Goal: Transaction & Acquisition: Purchase product/service

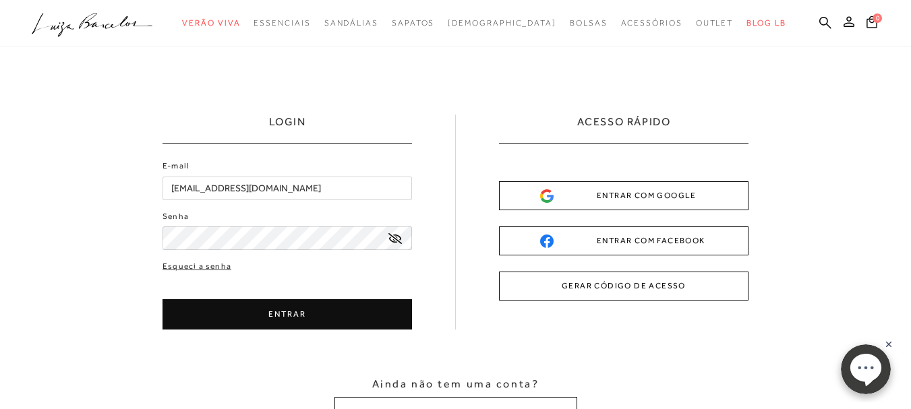
click at [280, 314] on button "ENTRAR" at bounding box center [288, 314] width 250 height 30
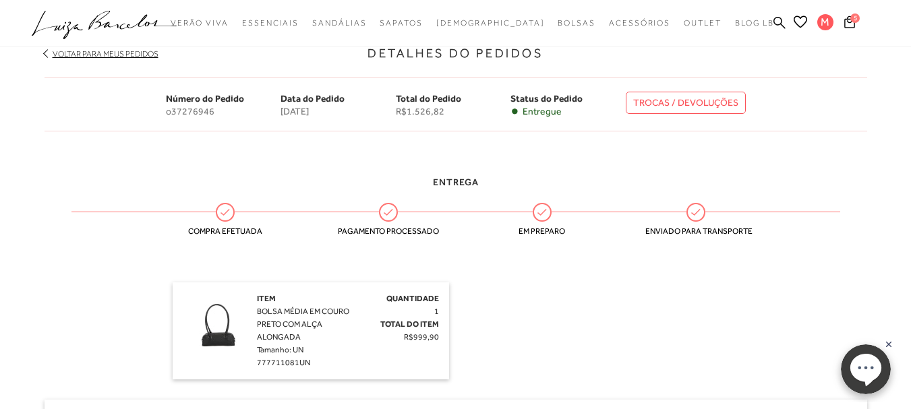
scroll to position [126, 0]
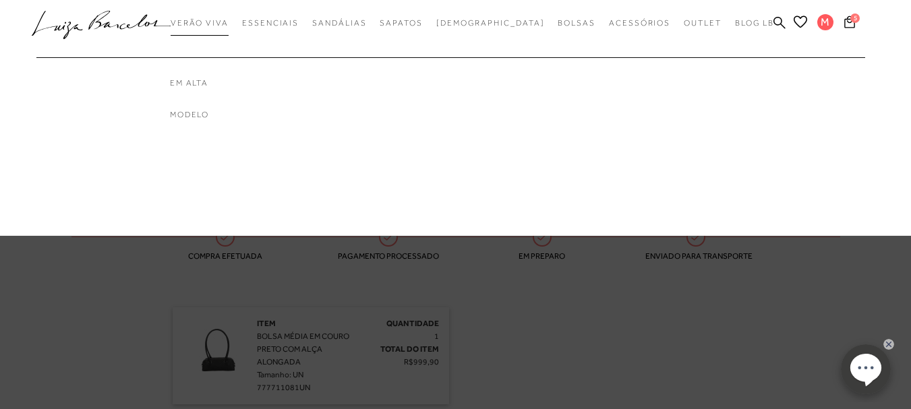
click at [229, 20] on span "Verão Viva" at bounding box center [200, 22] width 58 height 9
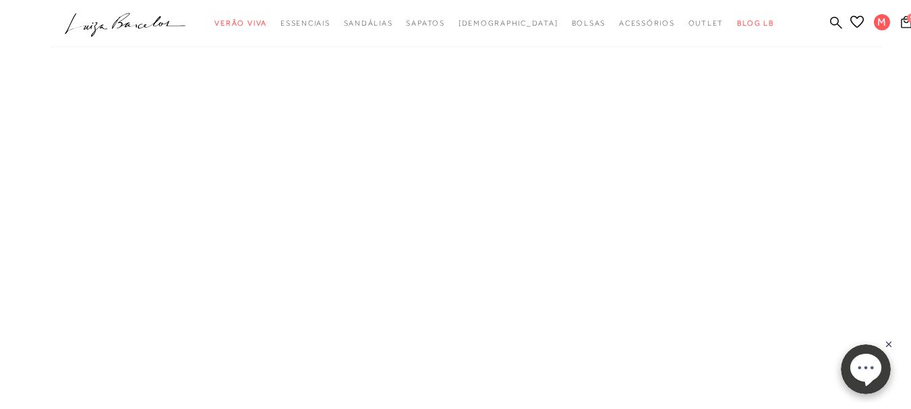
scroll to position [159, 0]
click at [442, 390] on button "MOSTRAR MAIS" at bounding box center [455, 393] width 113 height 26
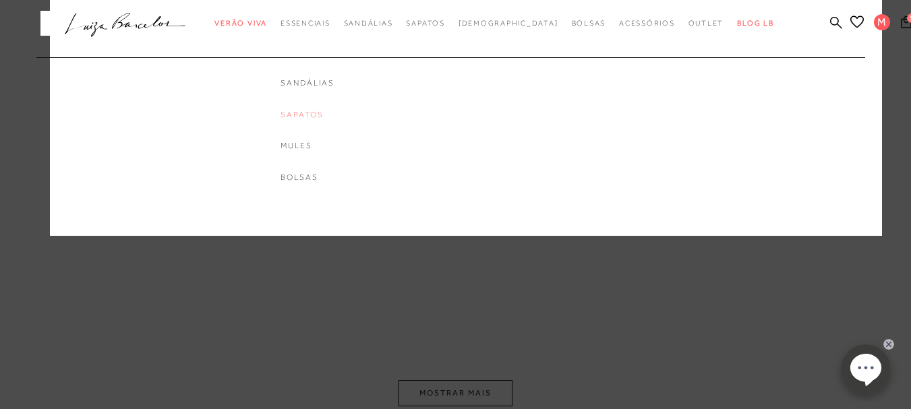
click at [332, 113] on link "Sapatos" at bounding box center [308, 114] width 54 height 11
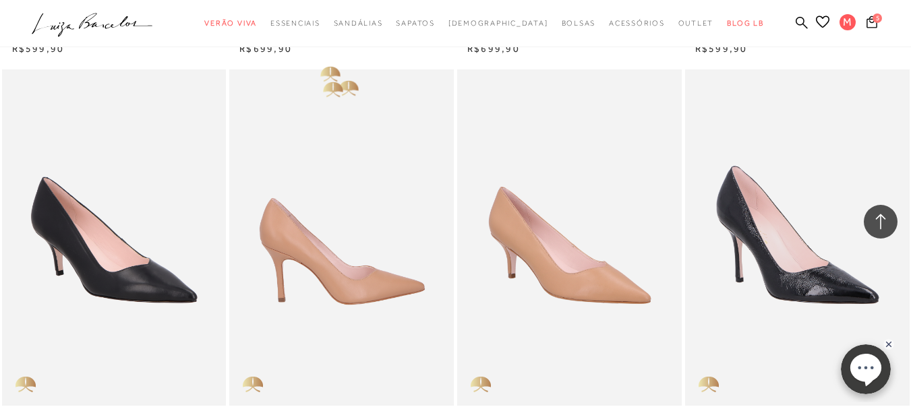
scroll to position [2158, 0]
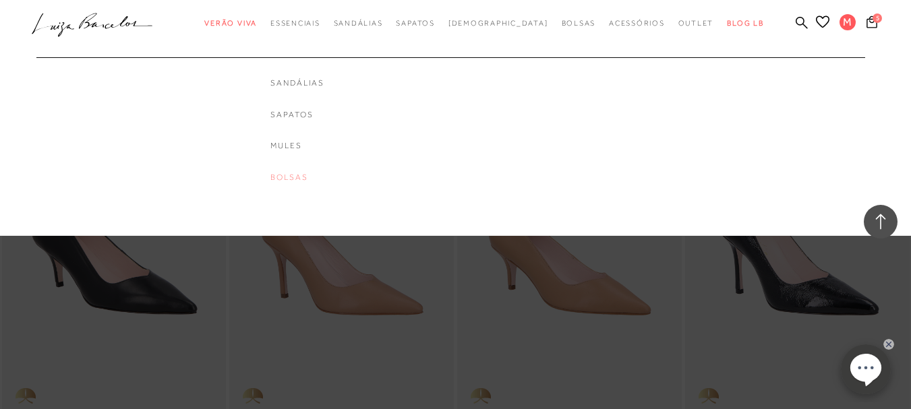
click at [324, 177] on link "Bolsas" at bounding box center [297, 177] width 54 height 11
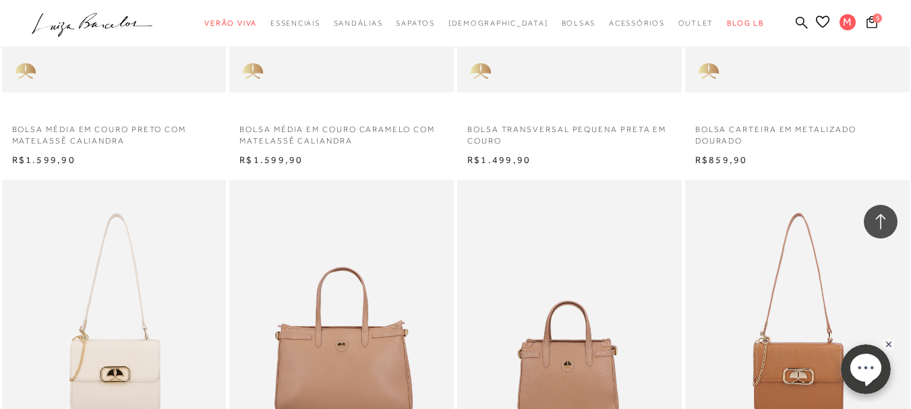
scroll to position [1138, 0]
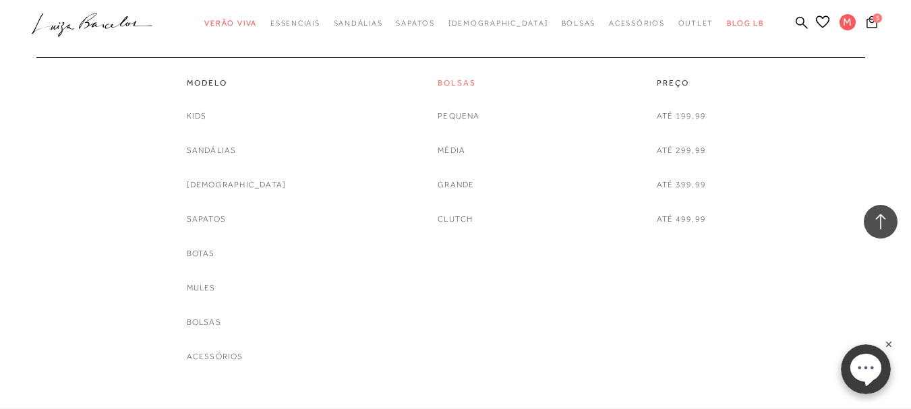
click at [458, 80] on link "Bolsas" at bounding box center [459, 83] width 42 height 11
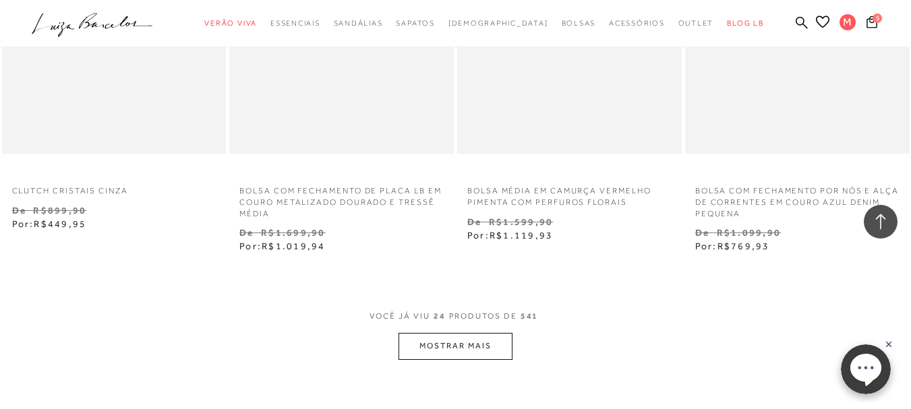
scroll to position [2495, 0]
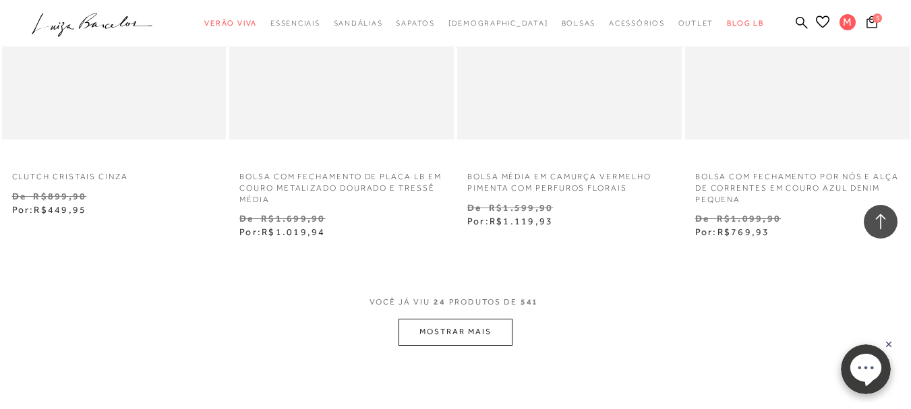
click at [470, 345] on button "MOSTRAR MAIS" at bounding box center [455, 332] width 113 height 26
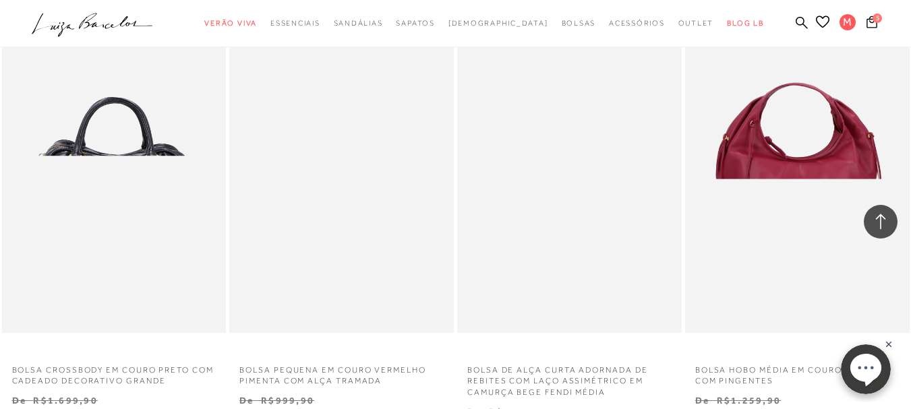
scroll to position [4114, 0]
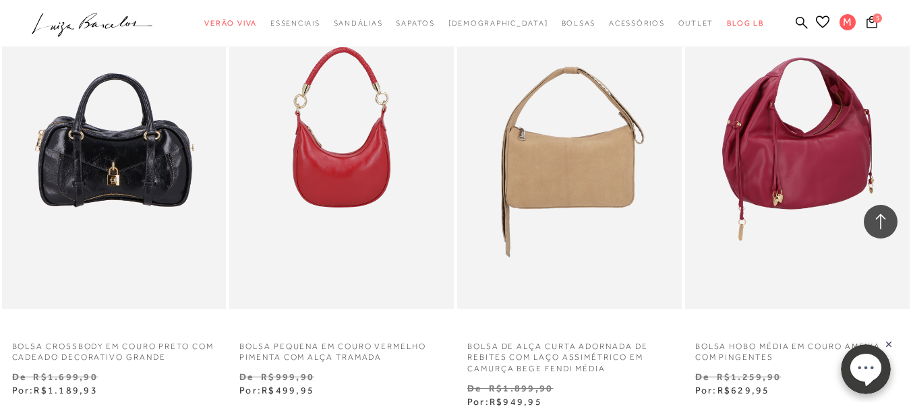
click at [806, 187] on img at bounding box center [798, 141] width 223 height 337
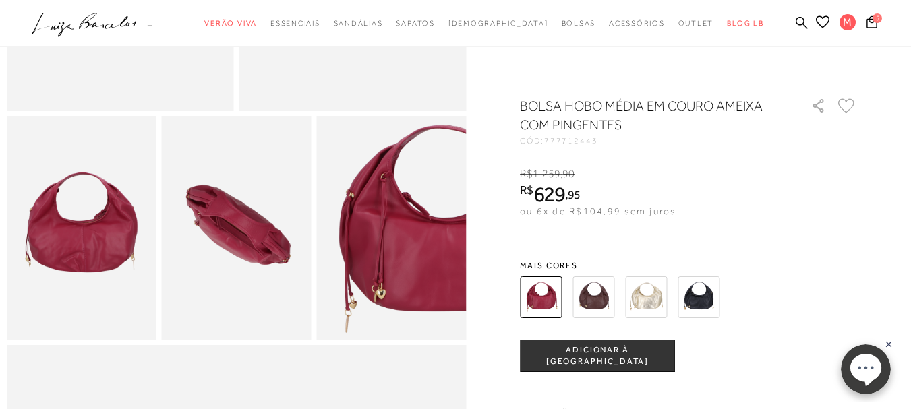
scroll to position [337, 0]
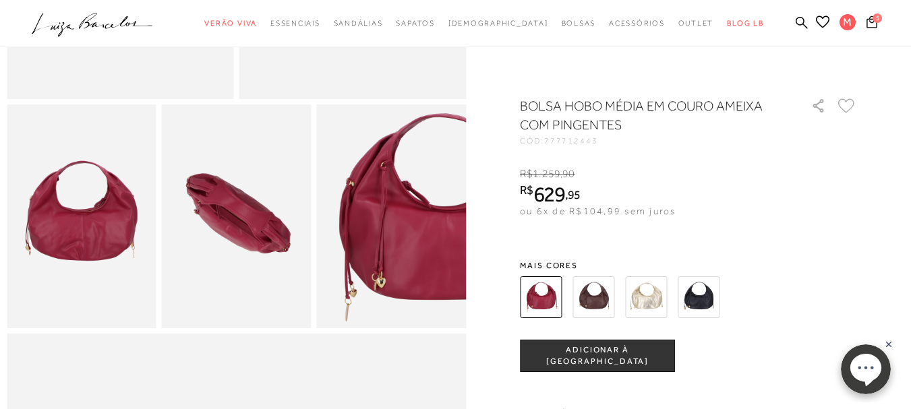
click at [610, 355] on span "ADICIONAR À [GEOGRAPHIC_DATA]" at bounding box center [598, 357] width 154 height 24
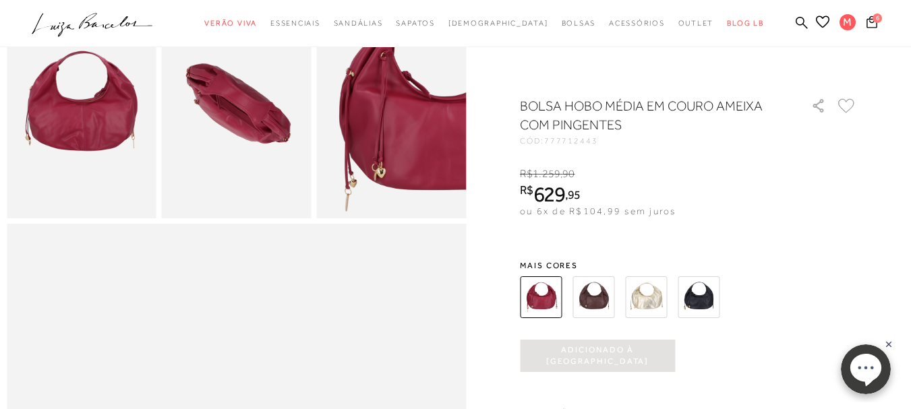
scroll to position [405, 0]
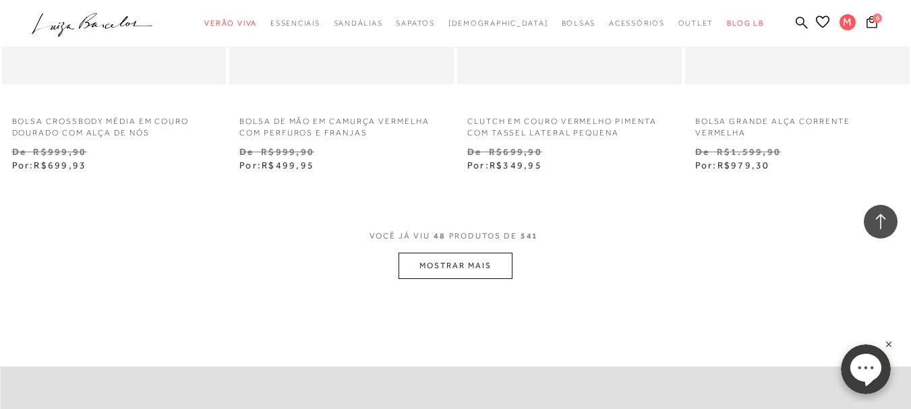
scroll to position [5260, 0]
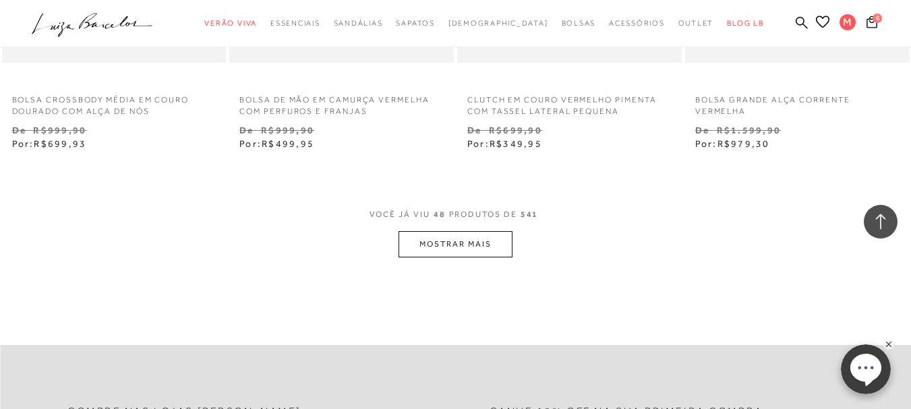
click at [443, 247] on button "MOSTRAR MAIS" at bounding box center [455, 244] width 113 height 26
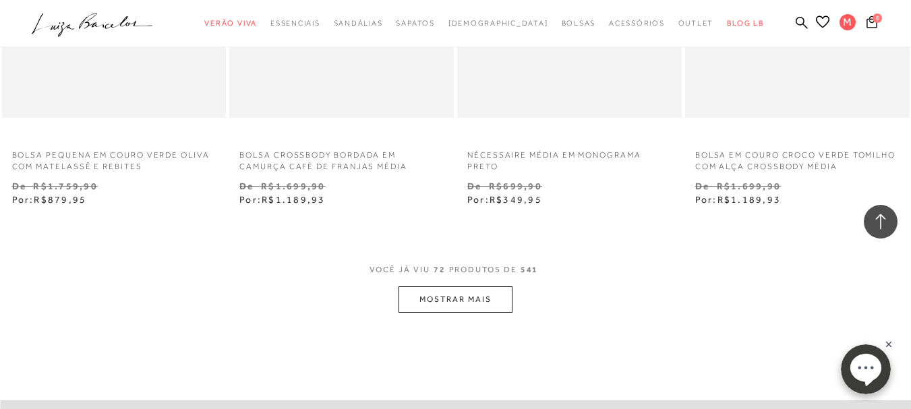
scroll to position [7890, 0]
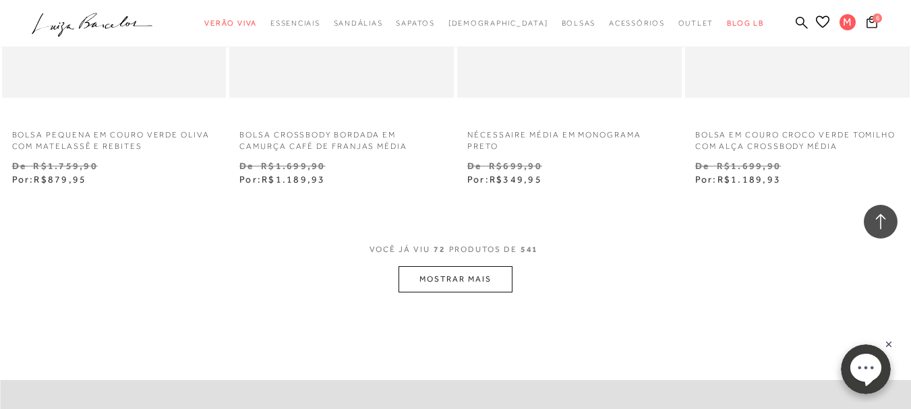
click at [435, 280] on button "MOSTRAR MAIS" at bounding box center [455, 279] width 113 height 26
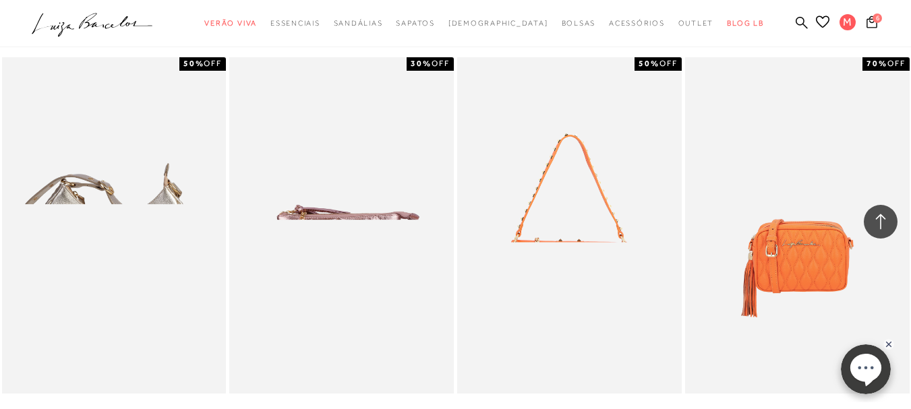
scroll to position [10453, 0]
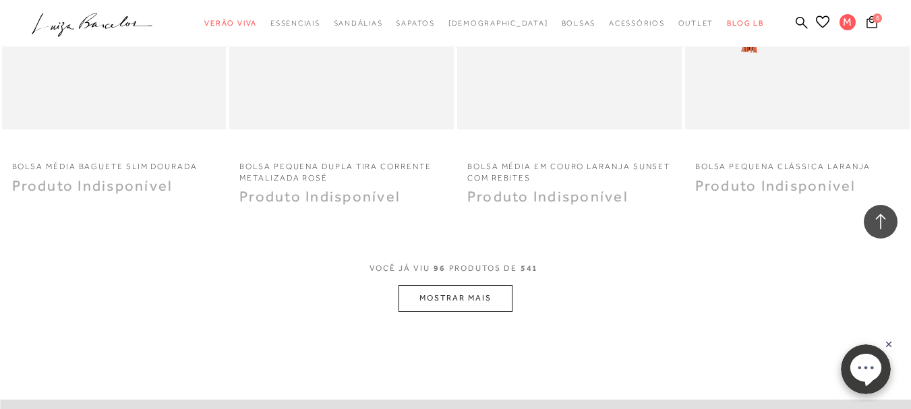
click at [464, 299] on button "MOSTRAR MAIS" at bounding box center [455, 298] width 113 height 26
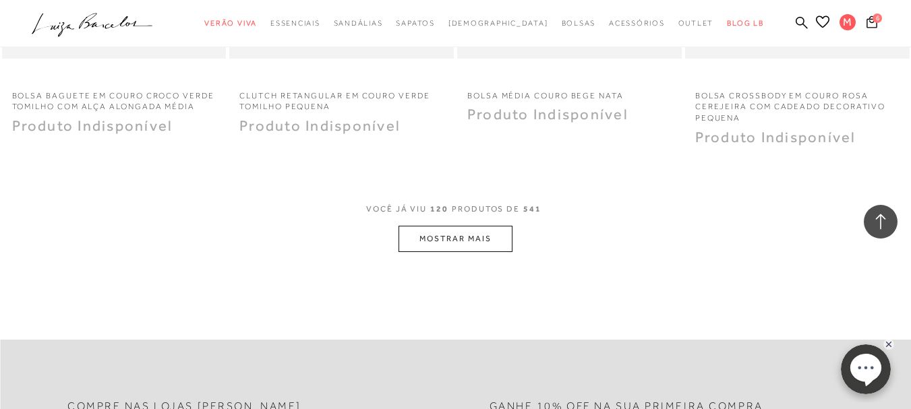
scroll to position [13083, 0]
click at [485, 241] on button "MOSTRAR MAIS" at bounding box center [455, 238] width 113 height 26
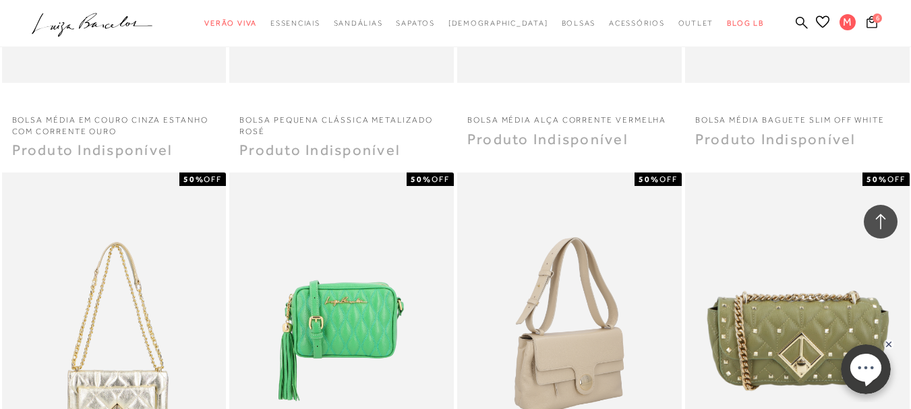
scroll to position [14837, 0]
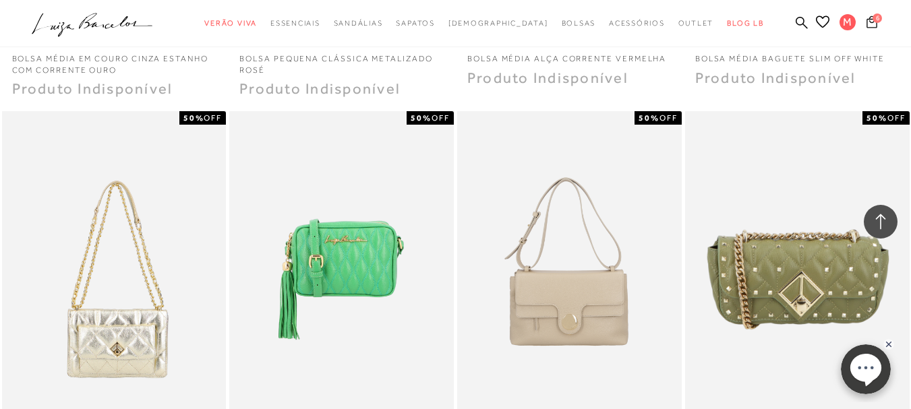
click at [867, 24] on icon at bounding box center [872, 22] width 11 height 13
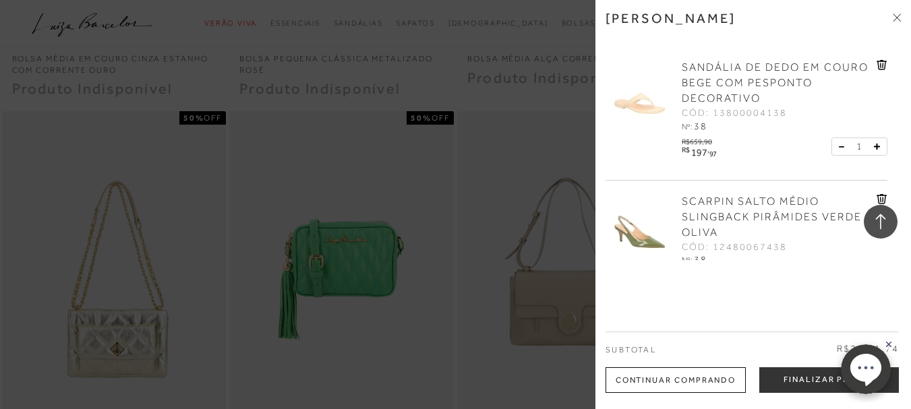
scroll to position [67, 0]
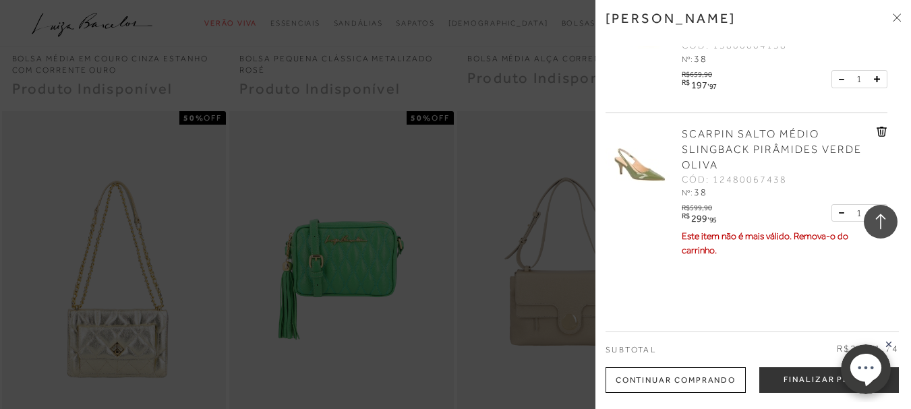
click at [882, 132] on icon at bounding box center [882, 131] width 1 height 5
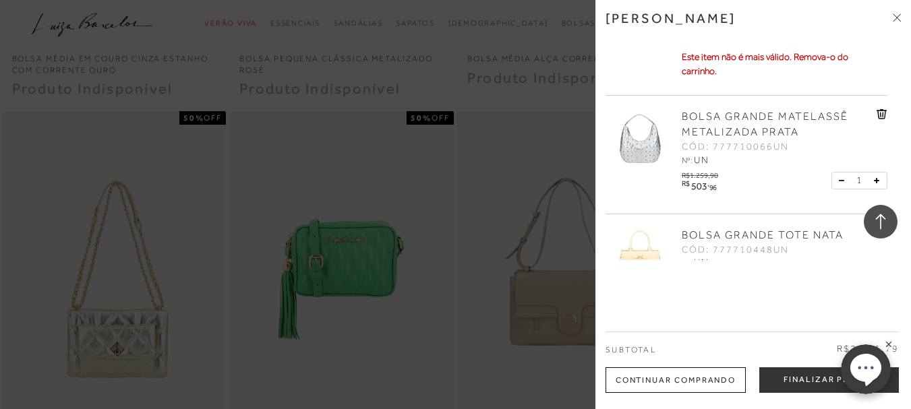
scroll to position [270, 0]
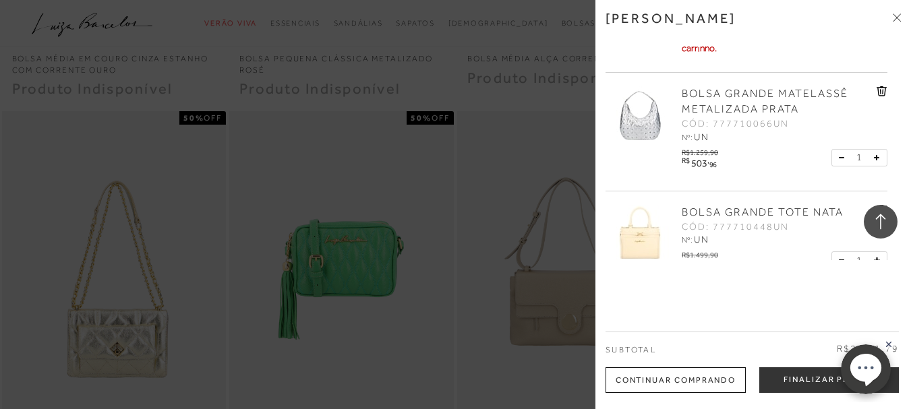
click at [882, 94] on icon at bounding box center [882, 91] width 1 height 5
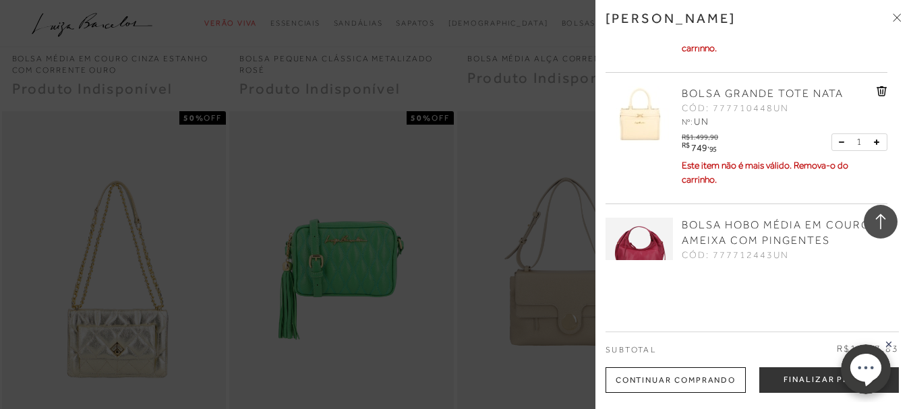
click at [877, 92] on g at bounding box center [882, 91] width 10 height 10
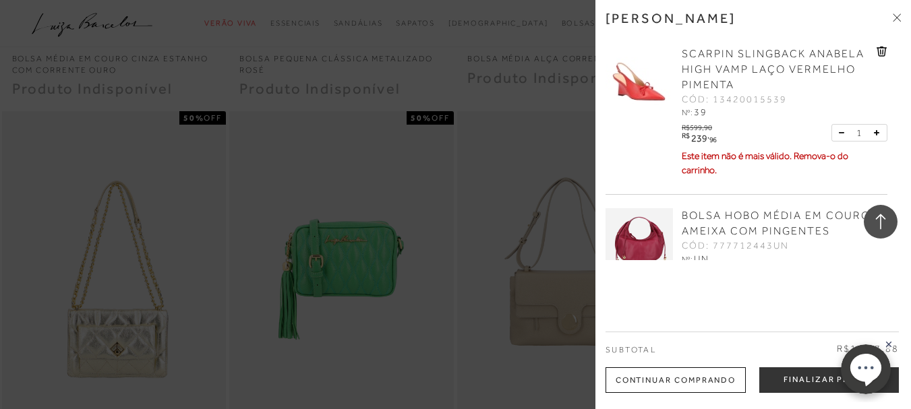
scroll to position [65, 0]
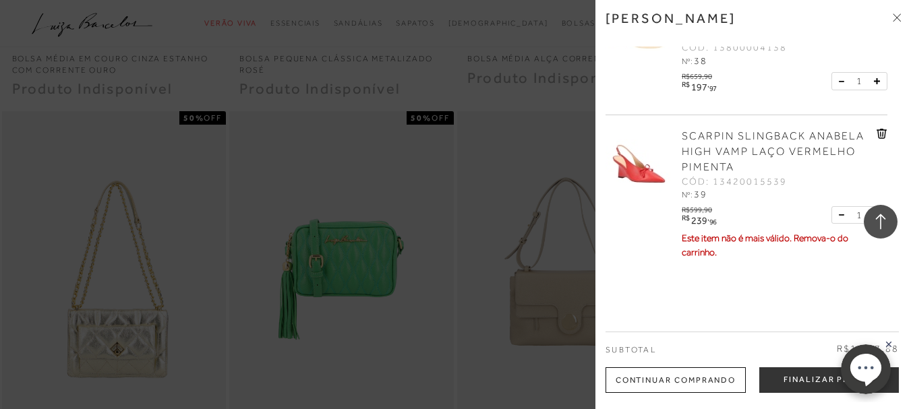
click at [877, 134] on icon at bounding box center [882, 134] width 11 height 10
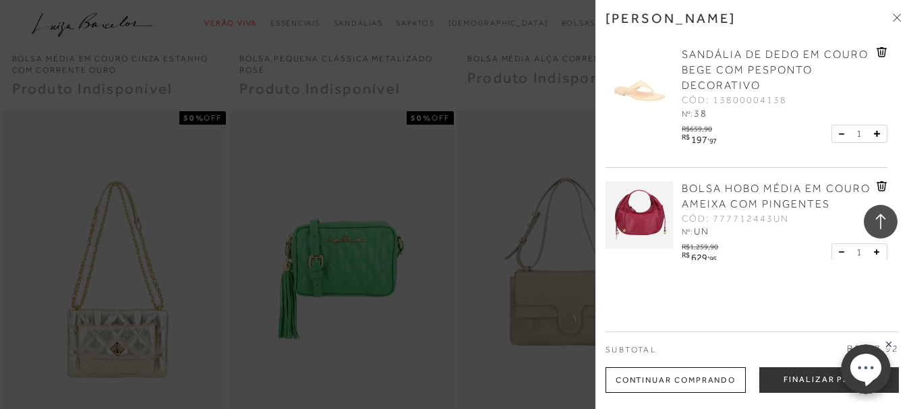
scroll to position [0, 0]
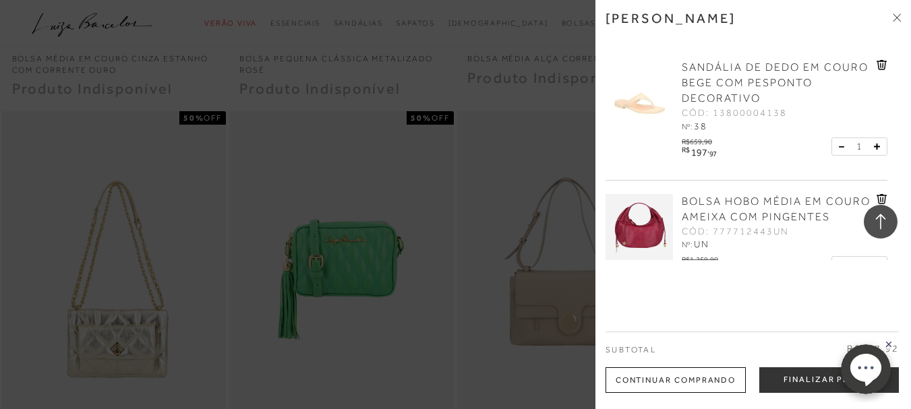
click at [880, 65] on icon at bounding box center [880, 65] width 1 height 5
